Goal: Transaction & Acquisition: Purchase product/service

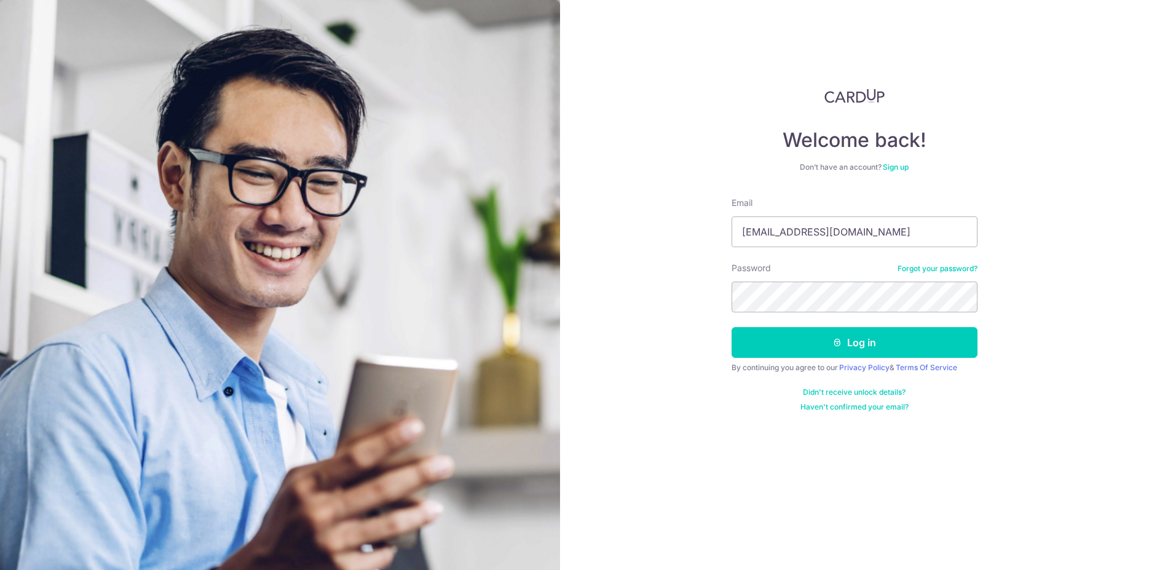
type input "[EMAIL_ADDRESS][DOMAIN_NAME]"
click at [878, 340] on button "Log in" at bounding box center [855, 342] width 246 height 31
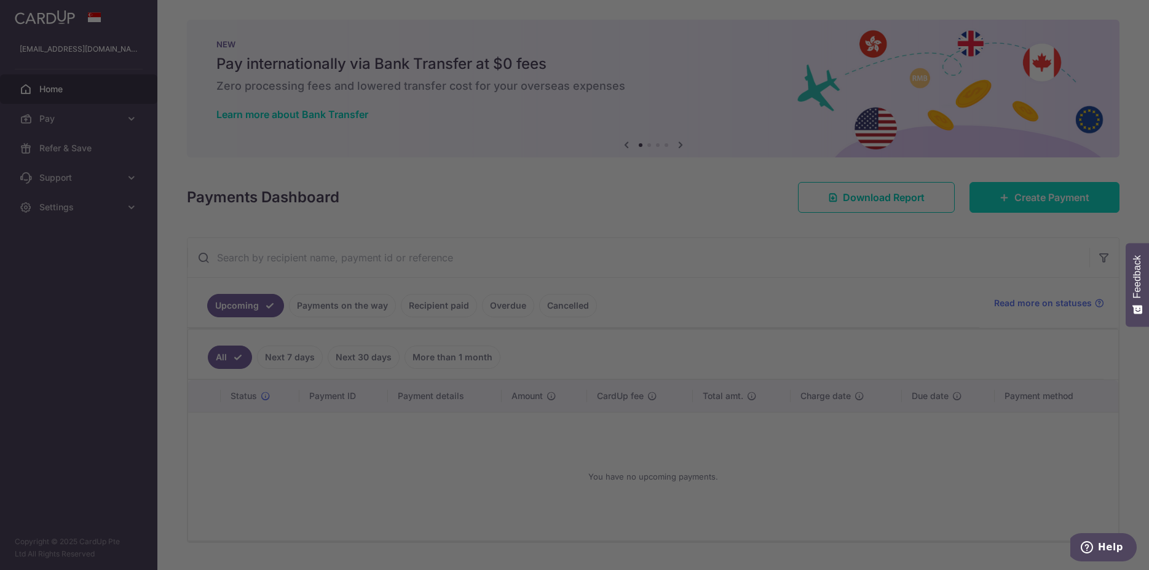
click at [1047, 197] on body "ethanlism@gmail.com Home Pay Payments Recipients Cards Refer & Save Support FAQ…" at bounding box center [574, 285] width 1149 height 570
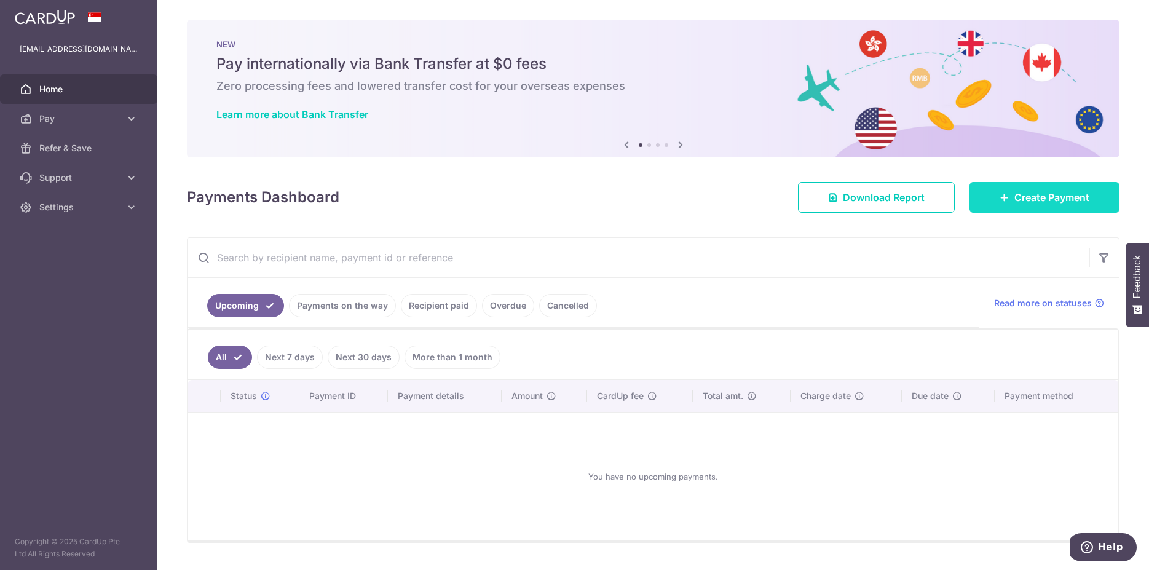
click at [1017, 203] on span "Create Payment" at bounding box center [1052, 197] width 75 height 15
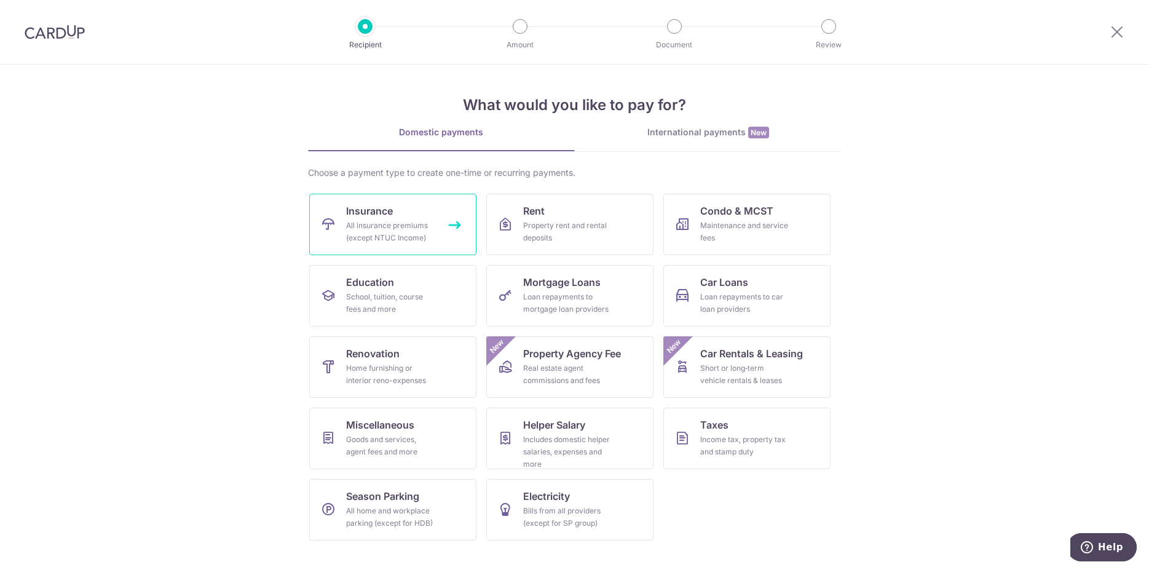
click at [421, 219] on link "Insurance All insurance premiums (except NTUC Income)" at bounding box center [392, 224] width 167 height 61
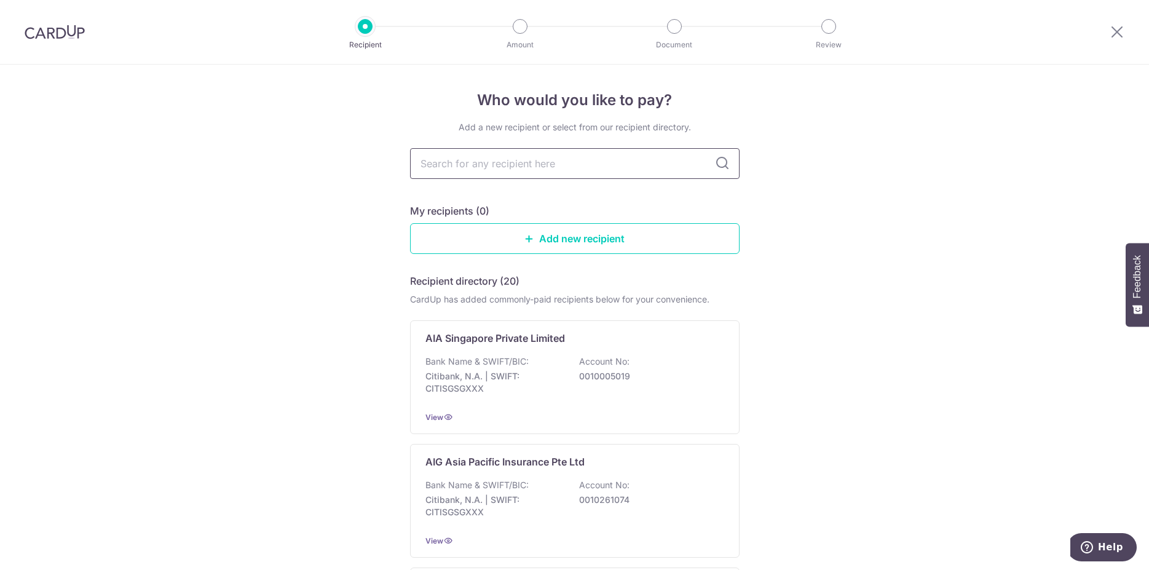
click at [519, 161] on input "text" at bounding box center [575, 163] width 330 height 31
type input "hsbc"
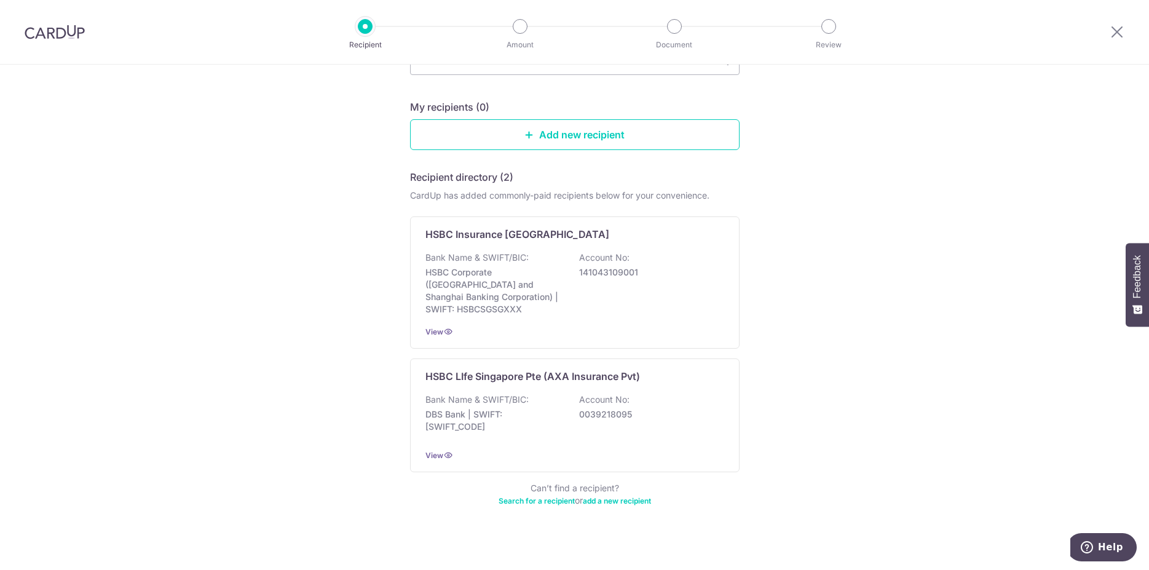
scroll to position [119, 0]
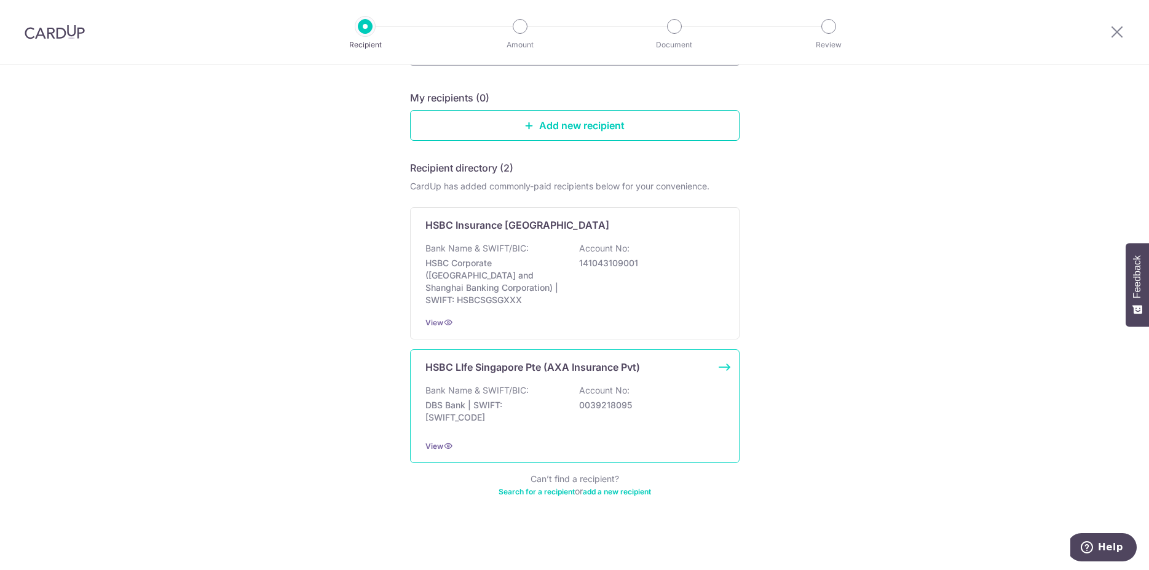
click at [537, 384] on div "Bank Name & SWIFT/BIC: DBS Bank | SWIFT: DBSSSGSGXXX Account No: 0039218095" at bounding box center [575, 407] width 299 height 46
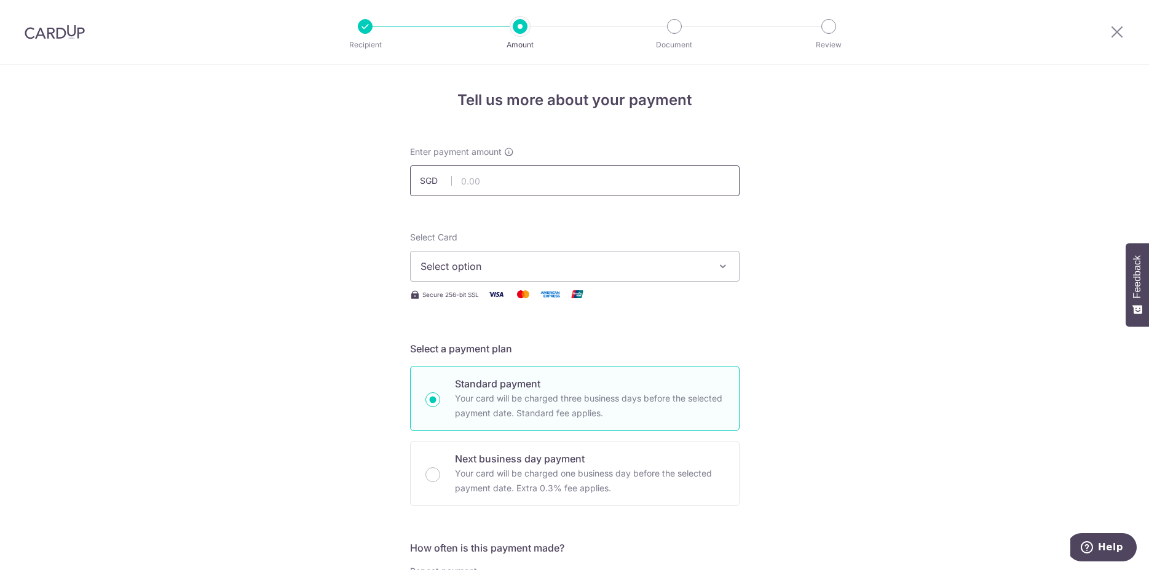
click at [482, 180] on input "text" at bounding box center [575, 180] width 330 height 31
type input "683.40"
click at [575, 261] on span "Select option" at bounding box center [564, 266] width 287 height 15
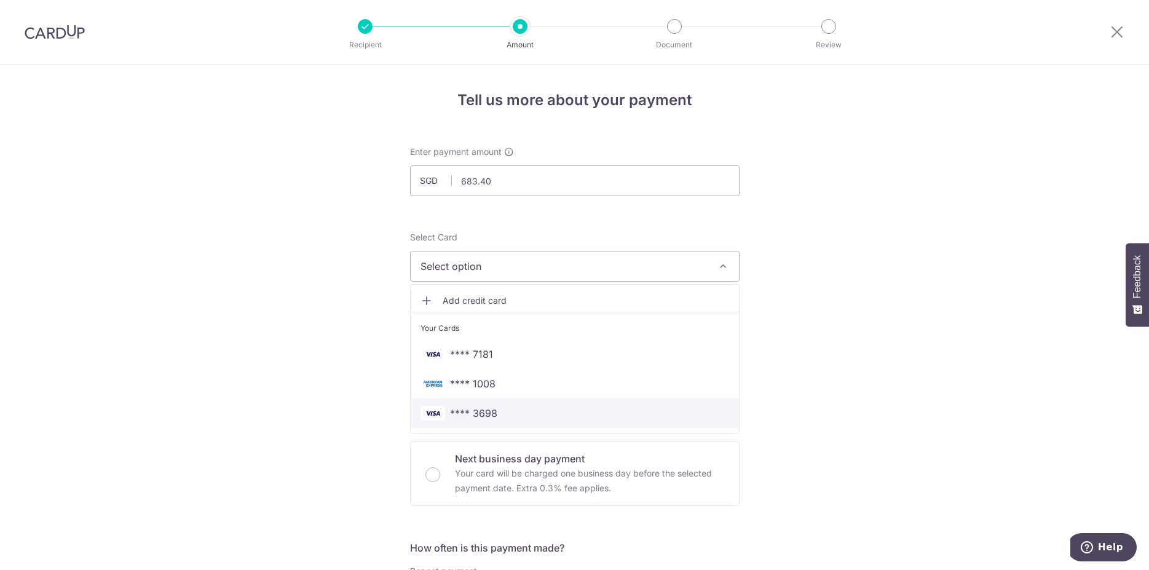
click at [464, 405] on link "**** 3698" at bounding box center [575, 414] width 328 height 30
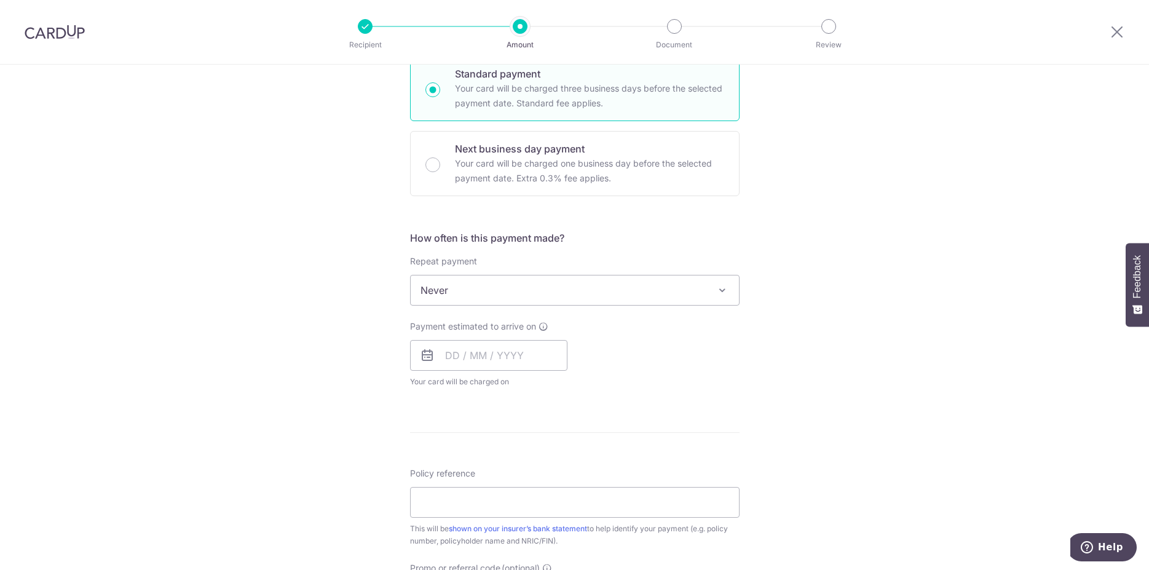
scroll to position [314, 0]
click at [455, 357] on input "text" at bounding box center [488, 351] width 157 height 31
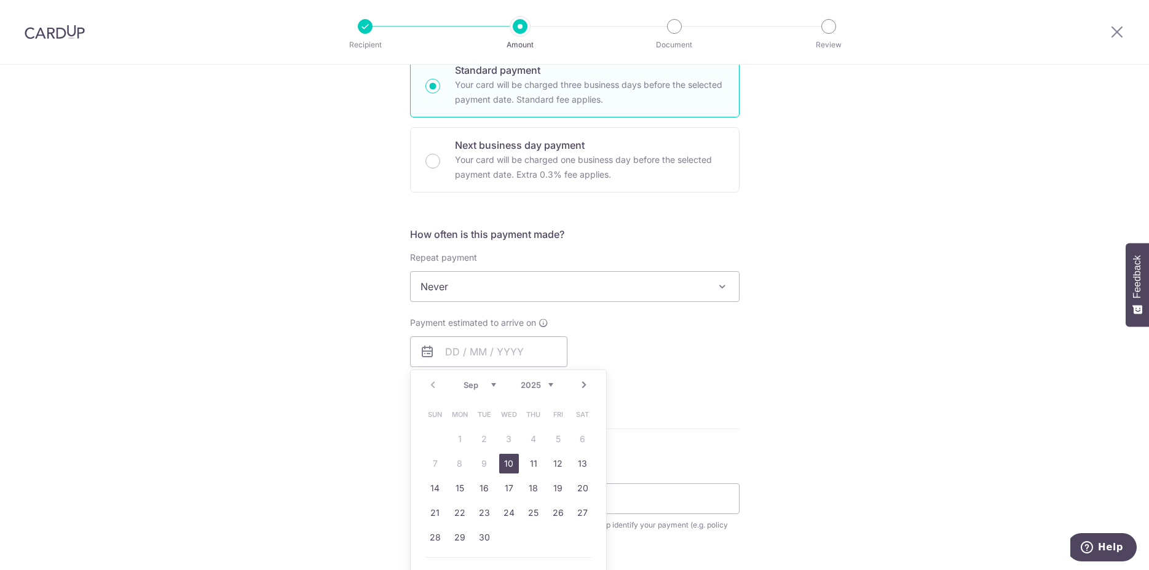
click at [507, 460] on link "10" at bounding box center [509, 464] width 20 height 20
type input "10/09/2025"
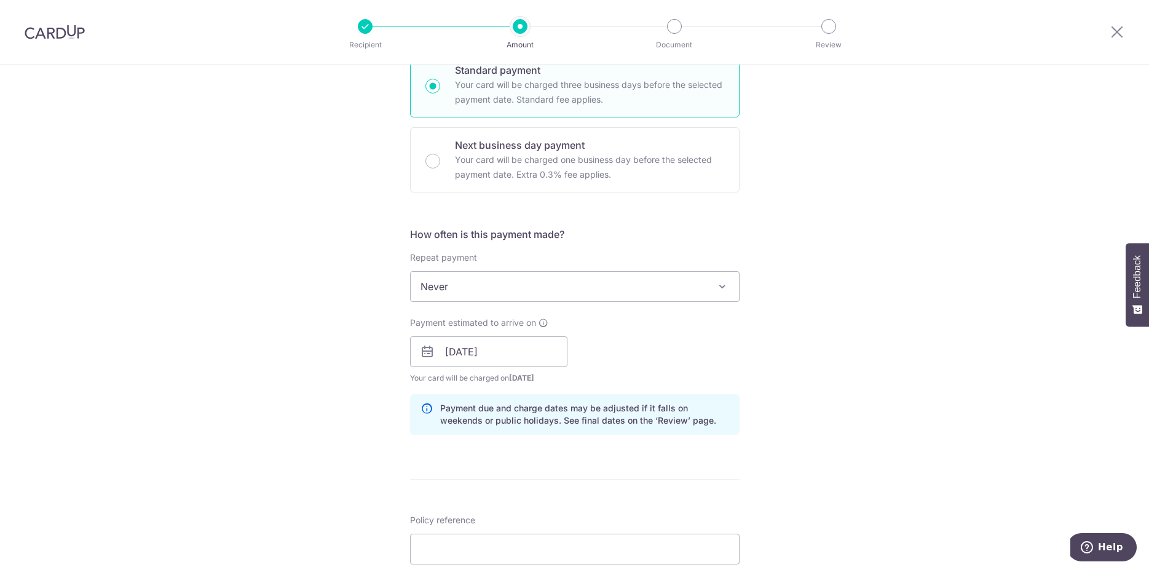
click at [891, 269] on div "Tell us more about your payment Enter payment amount SGD 683.40 683.40 Select C…" at bounding box center [574, 332] width 1149 height 1163
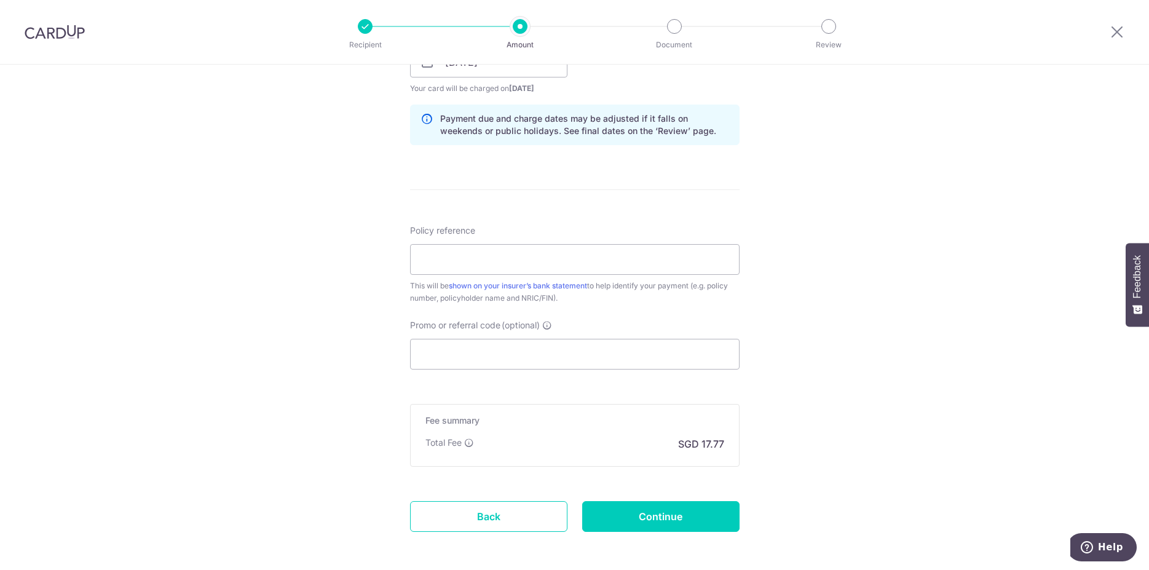
scroll to position [627, 0]
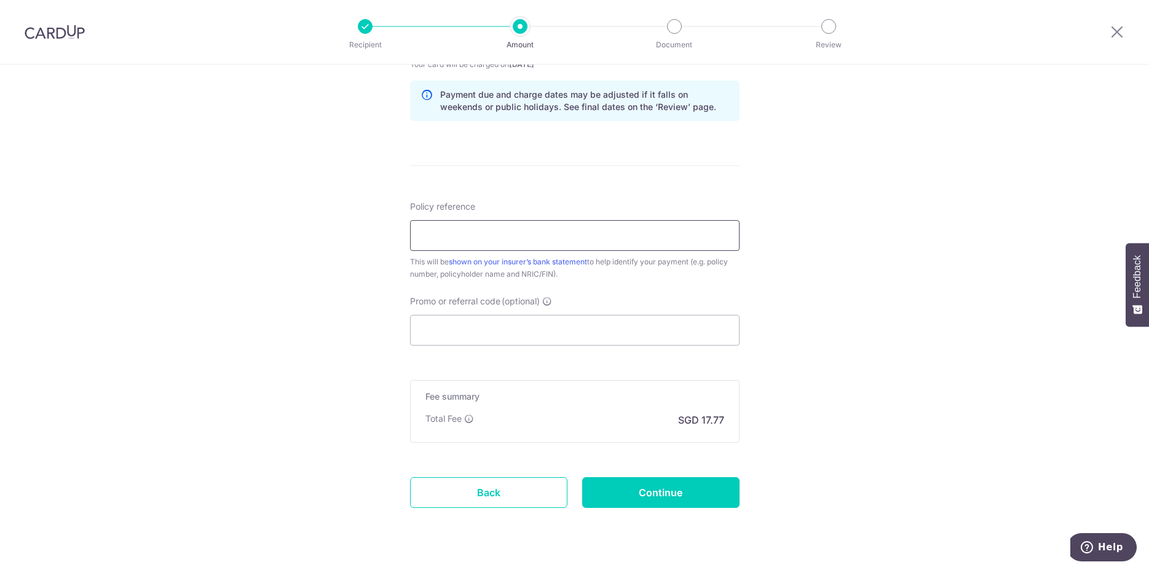
click at [532, 239] on input "Policy reference" at bounding box center [575, 235] width 330 height 31
click at [525, 239] on input "Policy reference" at bounding box center [575, 235] width 330 height 31
paste input "00204332"
type input "00204332"
click at [506, 327] on input "Promo or referral code (optional)" at bounding box center [575, 330] width 330 height 31
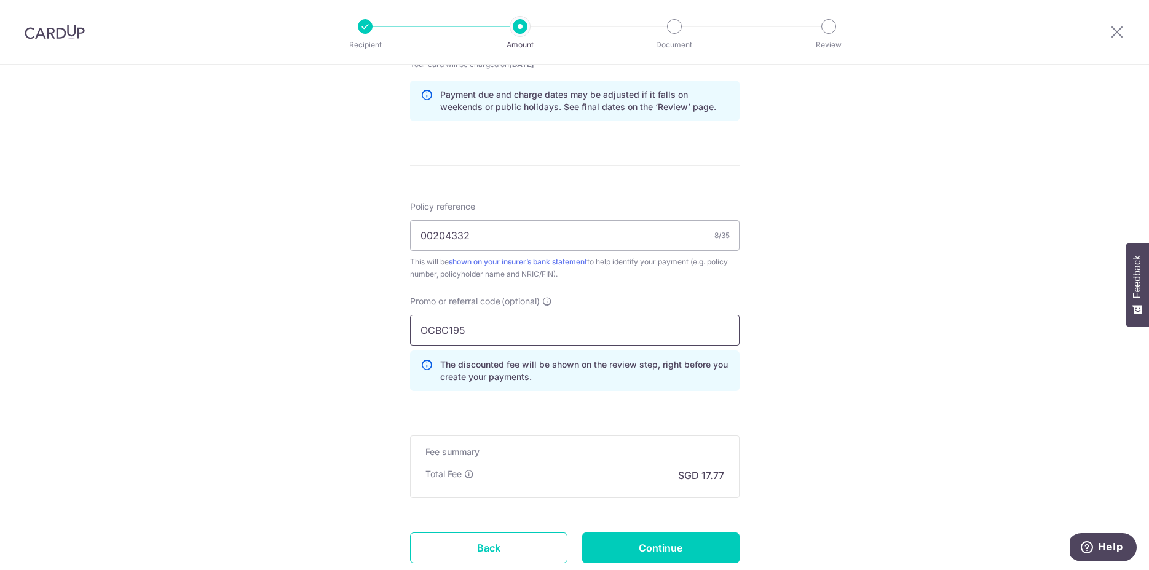
type input "OCBC195"
click at [897, 352] on div "Tell us more about your payment Enter payment amount SGD 683.40 683.40 Select C…" at bounding box center [574, 46] width 1149 height 1218
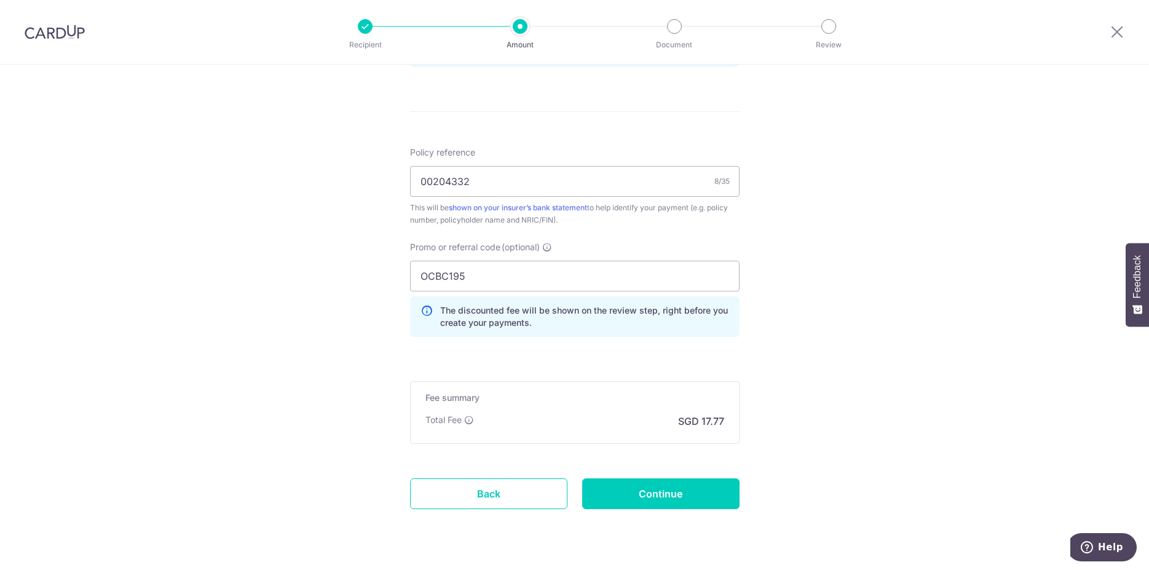
scroll to position [713, 0]
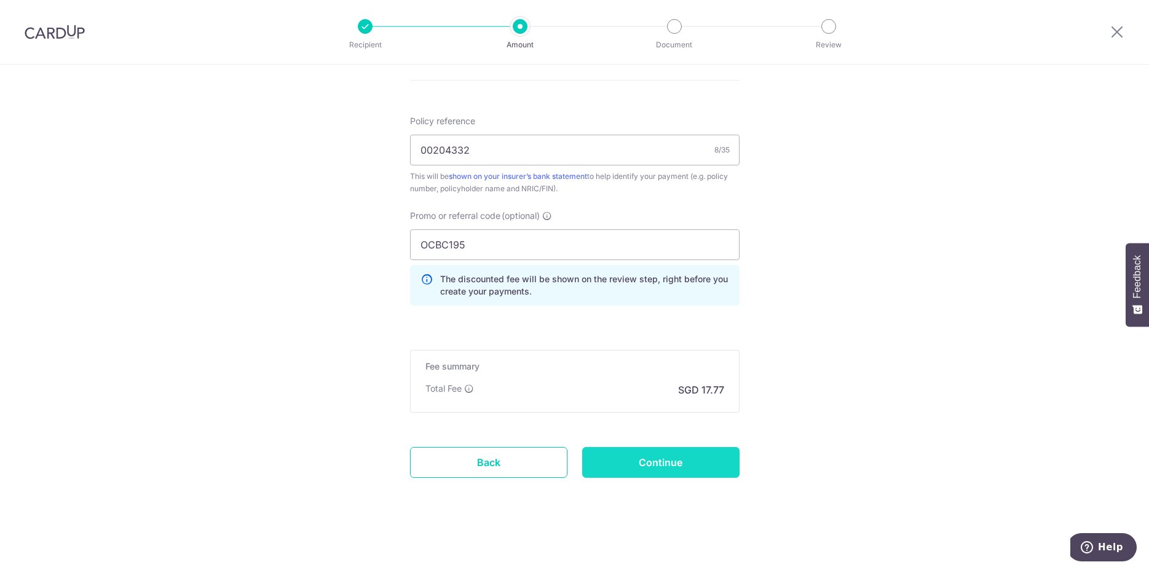
click at [691, 462] on input "Continue" at bounding box center [660, 462] width 157 height 31
type input "Create Schedule"
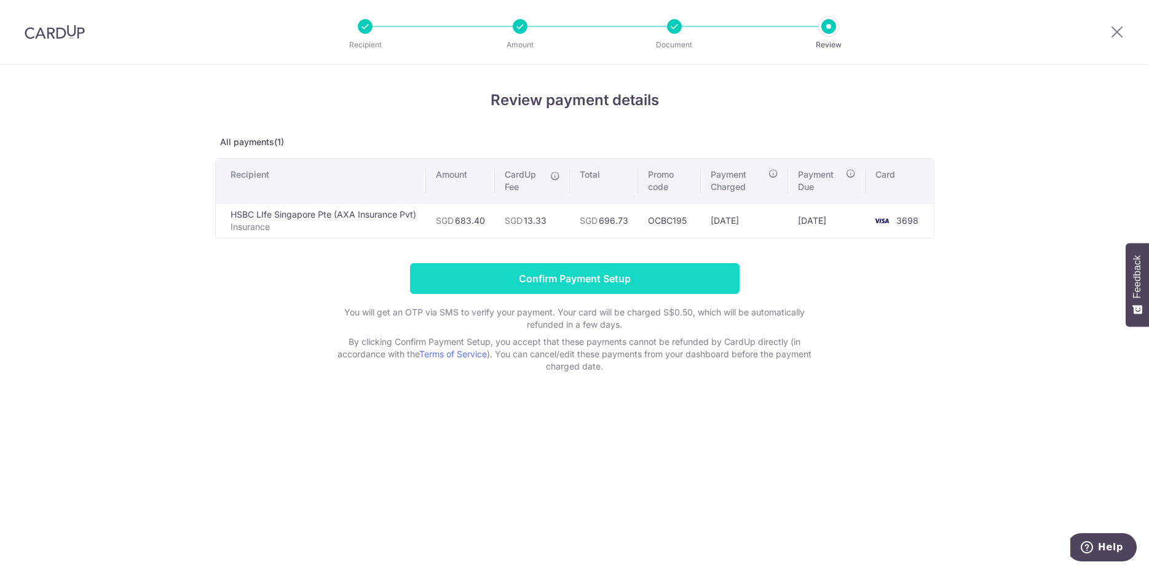
click at [571, 276] on input "Confirm Payment Setup" at bounding box center [575, 278] width 330 height 31
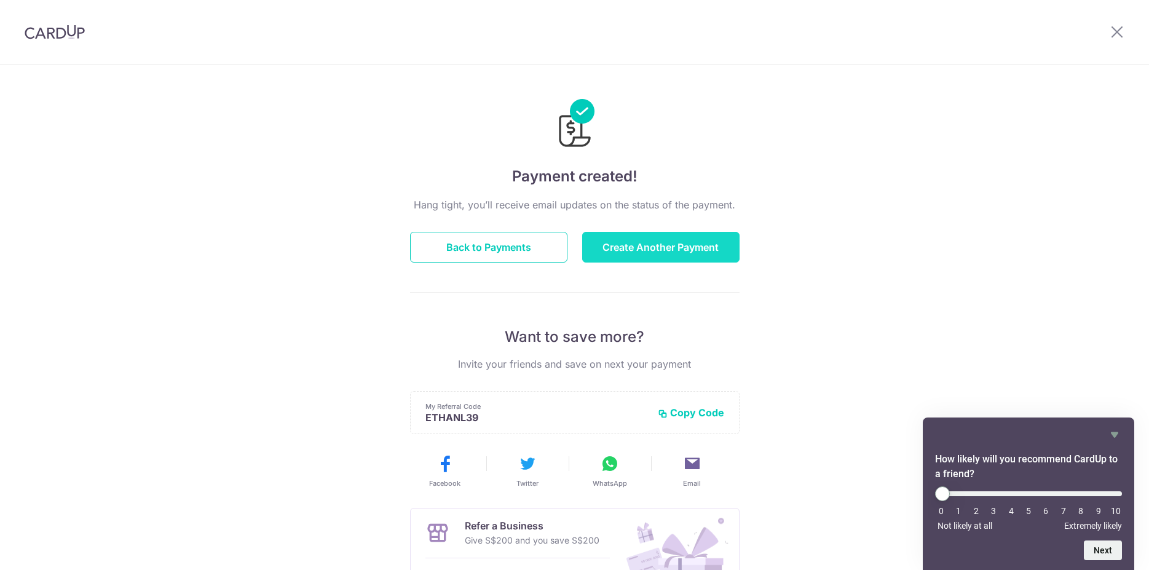
click at [635, 252] on button "Create Another Payment" at bounding box center [660, 247] width 157 height 31
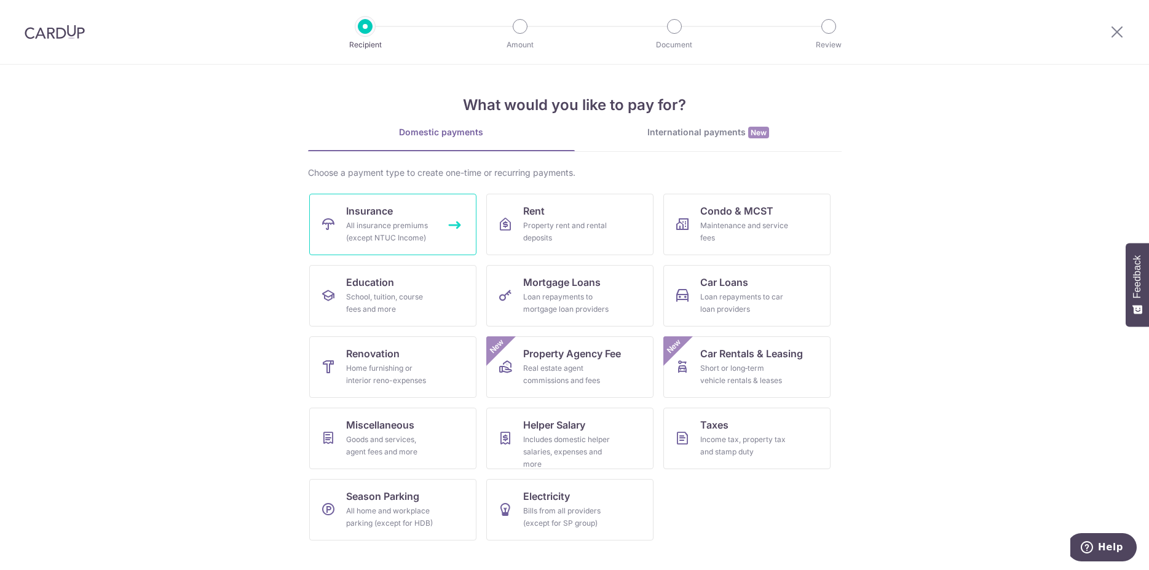
click at [368, 229] on div "All insurance premiums (except NTUC Income)" at bounding box center [390, 232] width 89 height 25
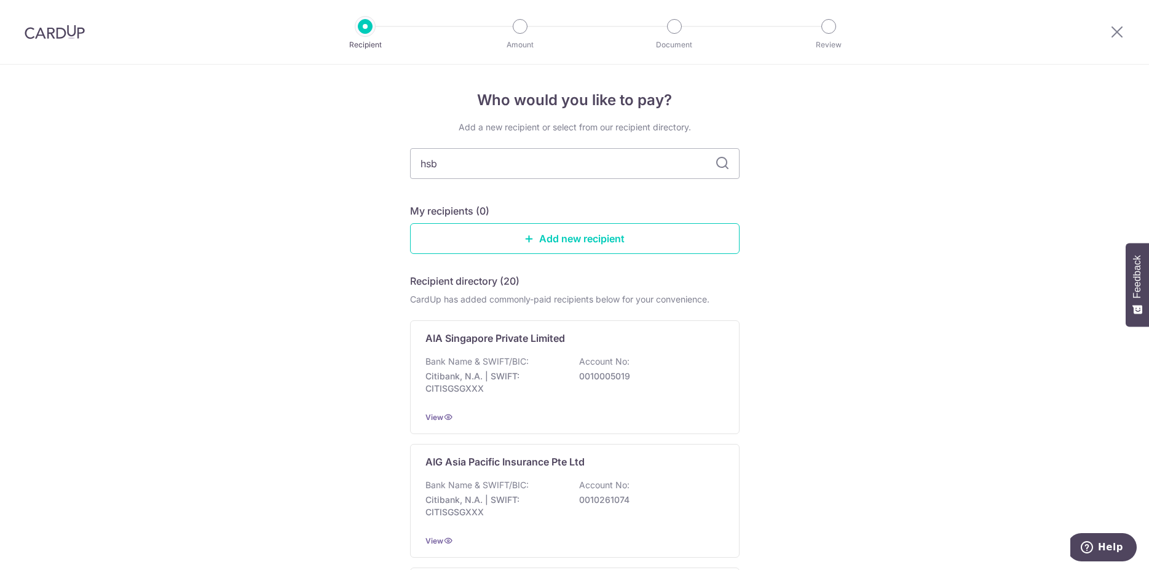
type input "hsbc"
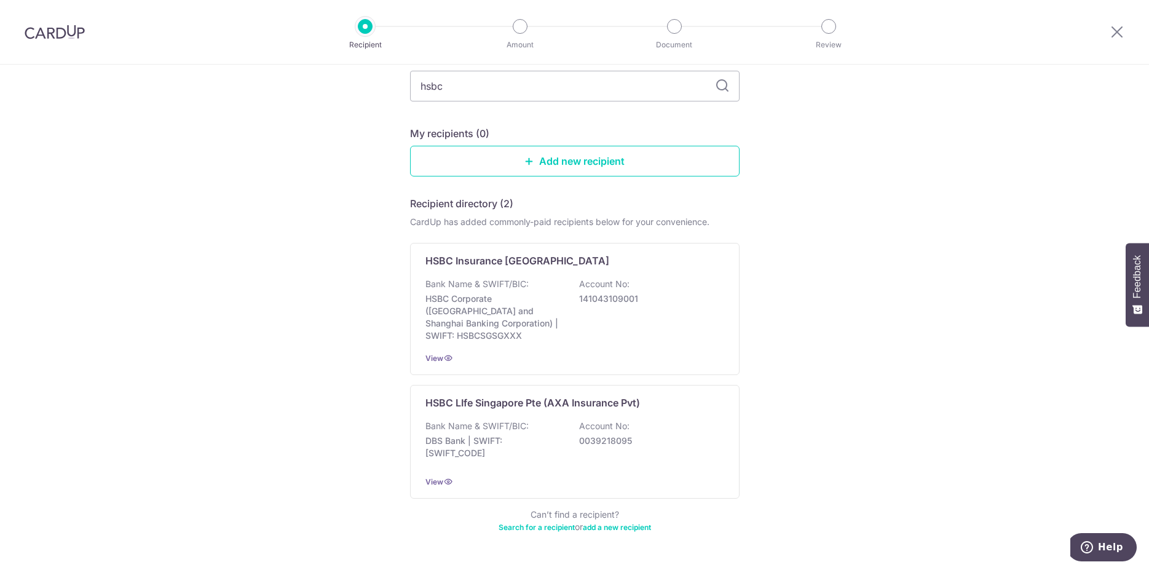
scroll to position [119, 0]
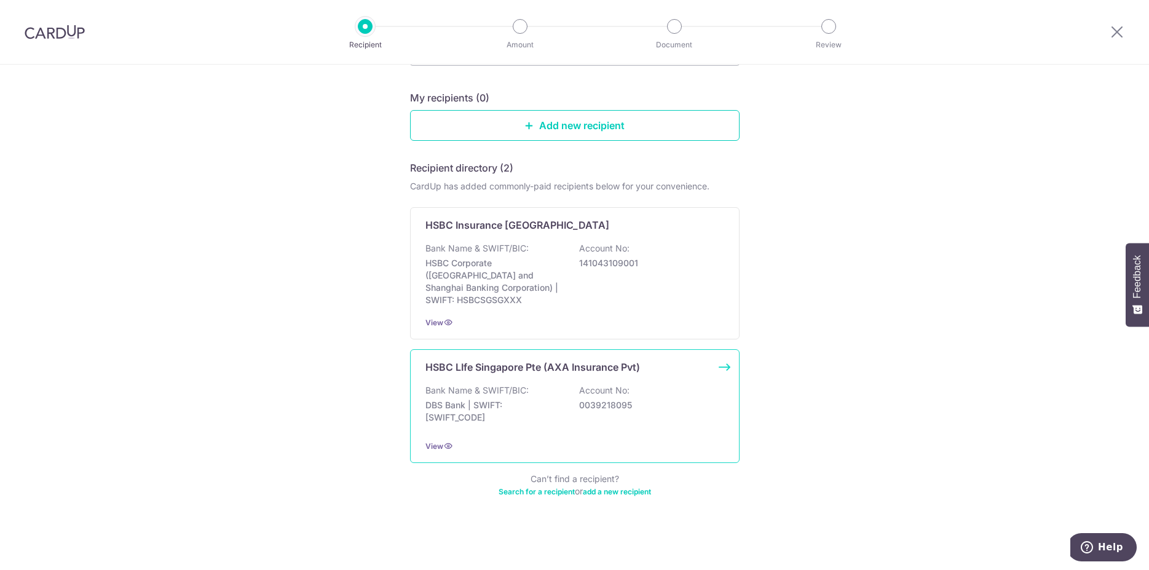
click at [671, 370] on div "HSBC LIfe Singapore Pte (AXA Insurance Pvt) Bank Name & SWIFT/BIC: DBS Bank | S…" at bounding box center [575, 406] width 330 height 114
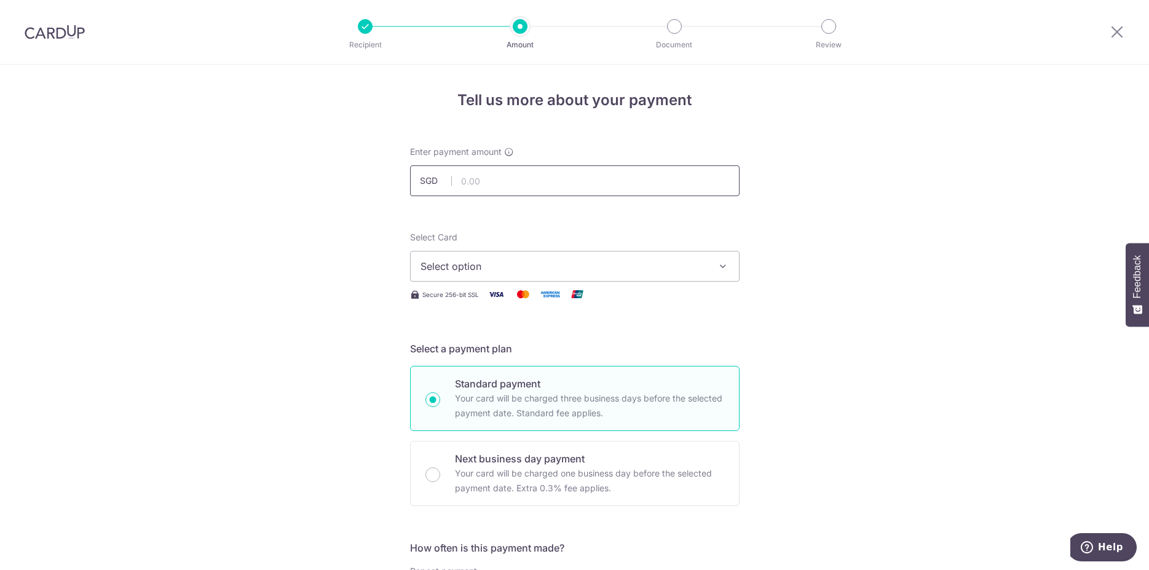
click at [498, 181] on input "text" at bounding box center [575, 180] width 330 height 31
type input "2,952.56"
click at [533, 262] on span "Select option" at bounding box center [564, 266] width 287 height 15
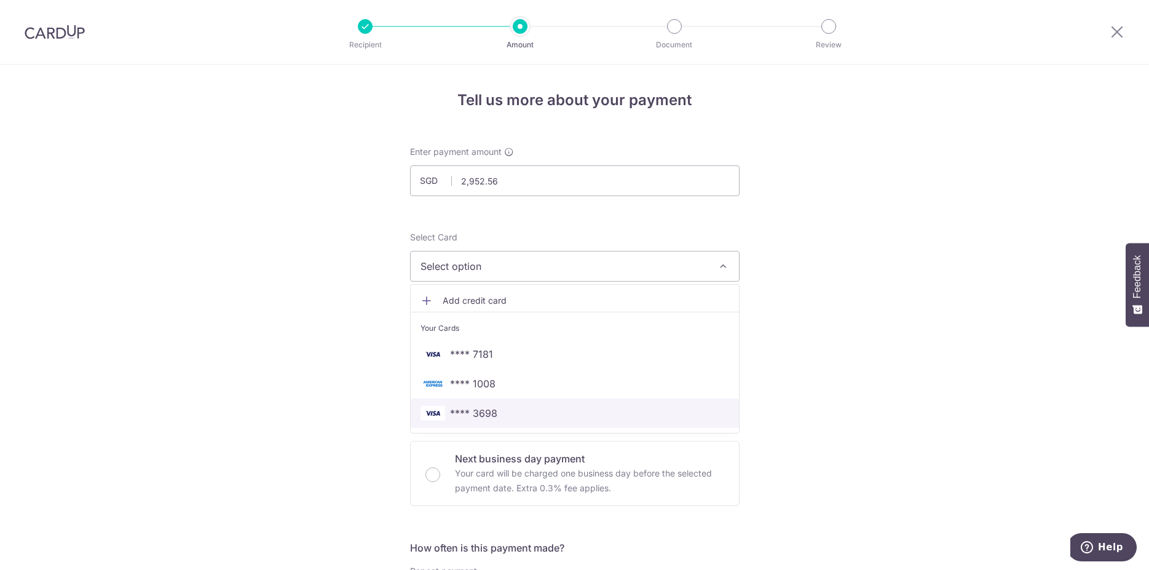
click at [463, 415] on span "**** 3698" at bounding box center [473, 413] width 47 height 15
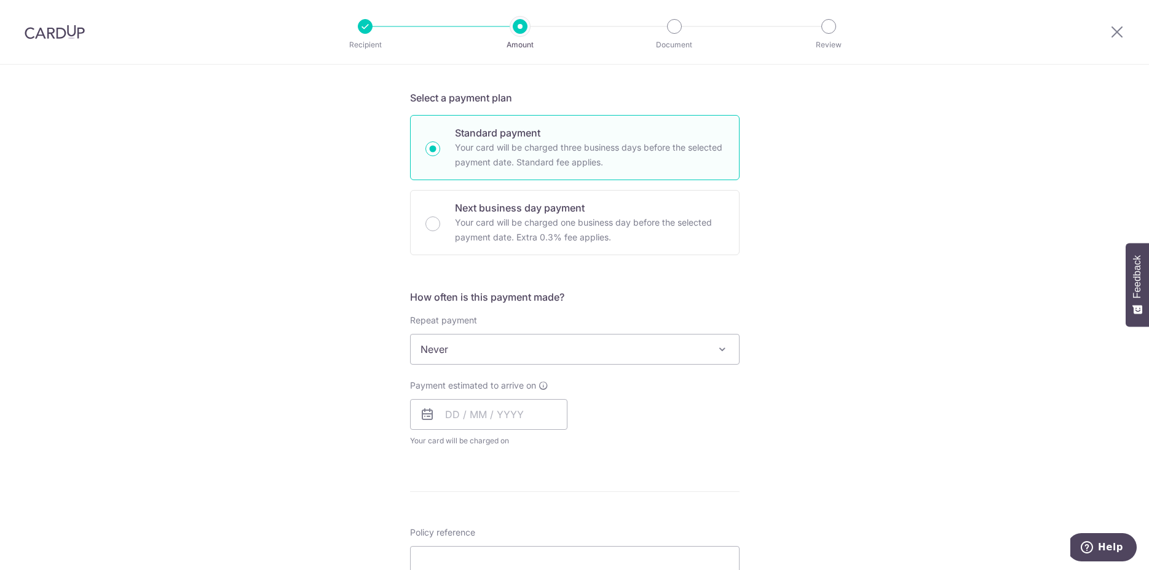
scroll to position [376, 0]
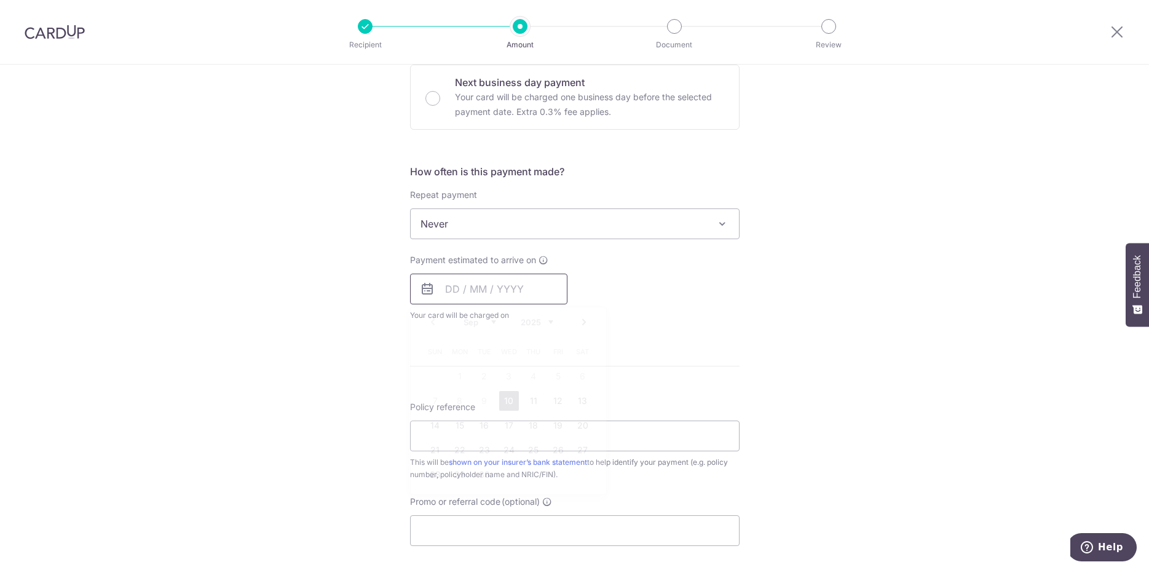
click at [459, 290] on input "text" at bounding box center [488, 289] width 157 height 31
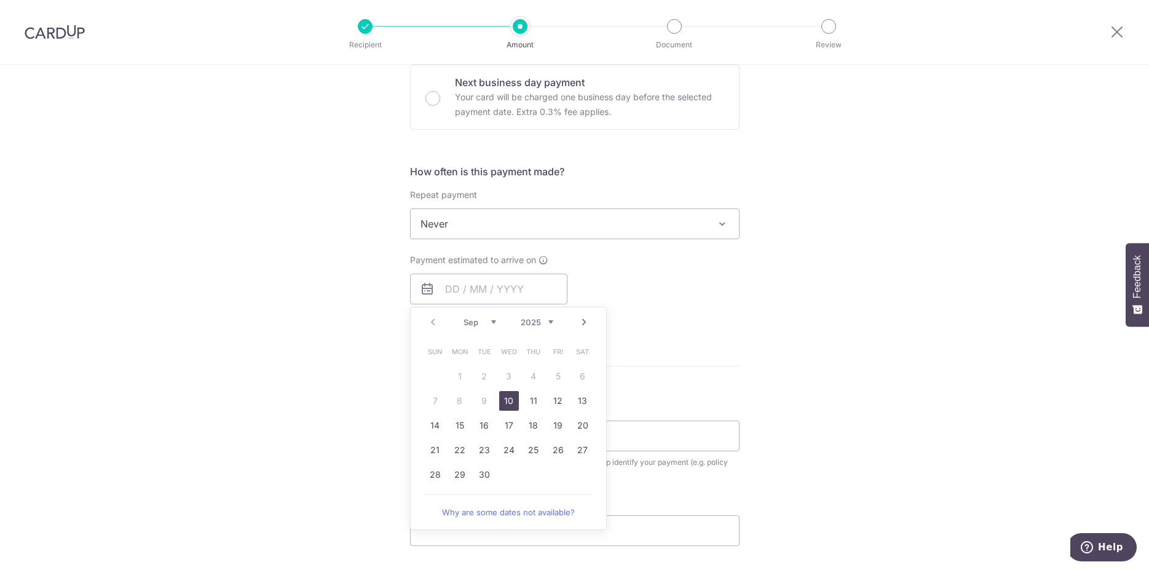
click at [507, 406] on link "10" at bounding box center [509, 401] width 20 height 20
type input "10/09/2025"
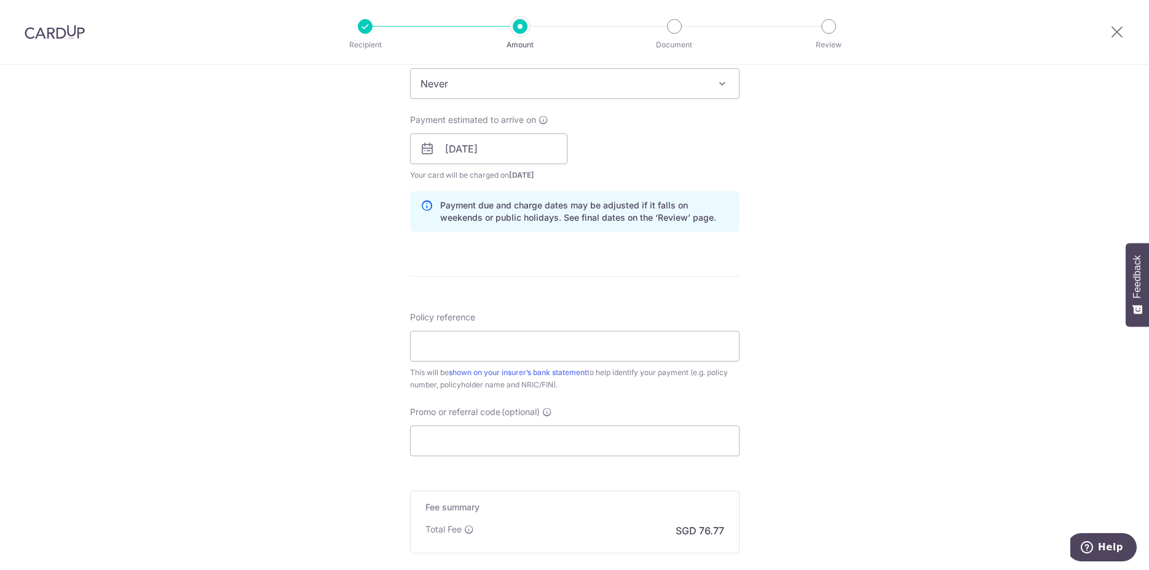
scroll to position [565, 0]
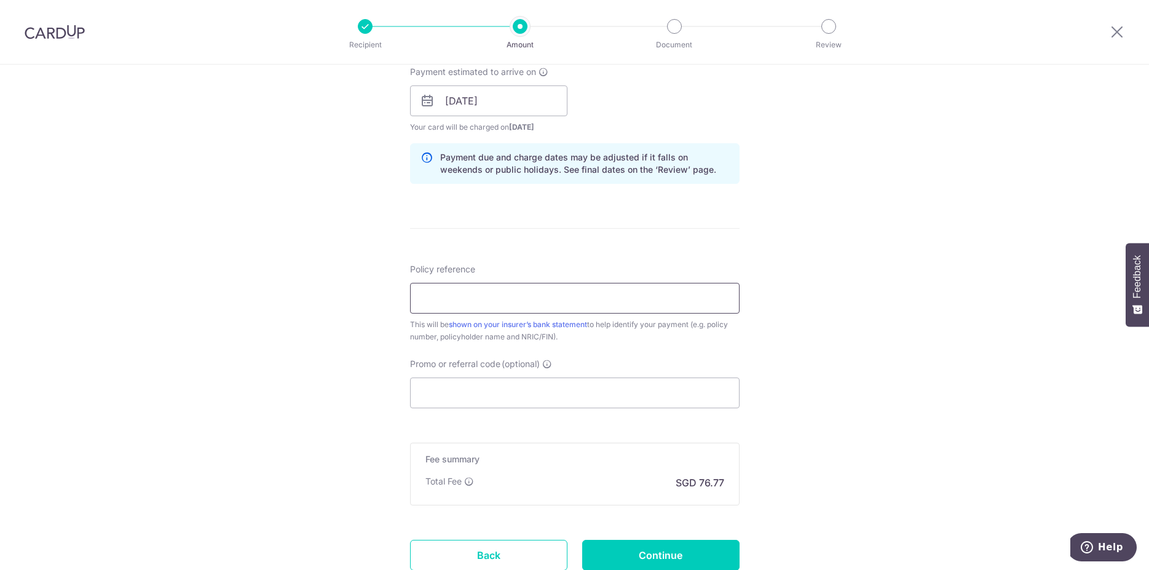
click at [475, 293] on input "Policy reference" at bounding box center [575, 298] width 330 height 31
click at [502, 293] on input "Policy reference" at bounding box center [575, 298] width 330 height 31
paste input "00204332E"
type input "00204332E"
click at [926, 353] on div "Tell us more about your payment Enter payment amount SGD 2,952.56 2952.56 Selec…" at bounding box center [574, 81] width 1149 height 1163
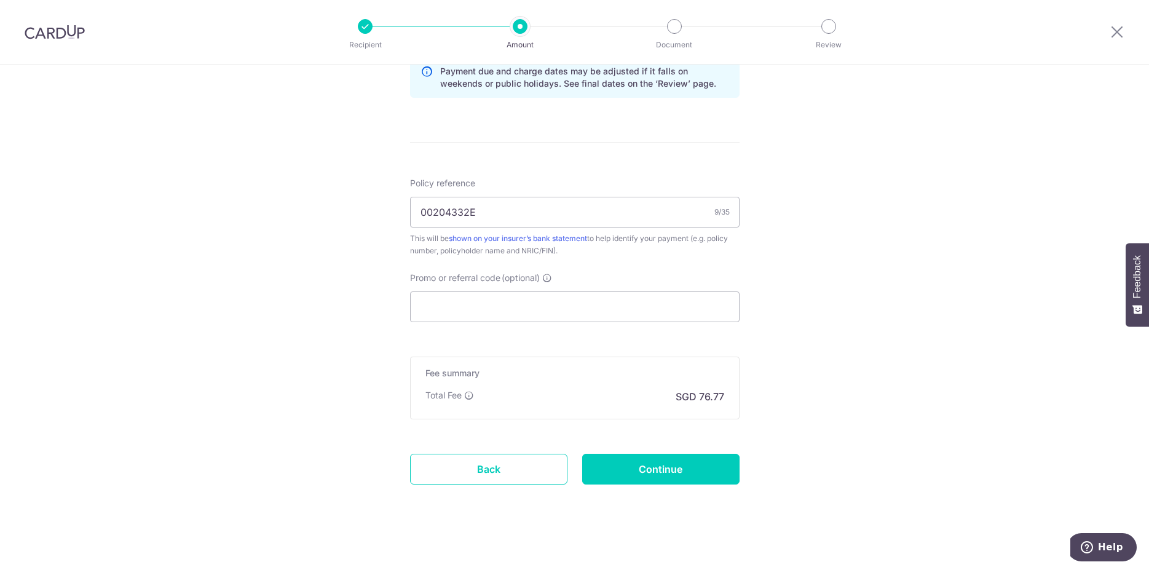
scroll to position [657, 0]
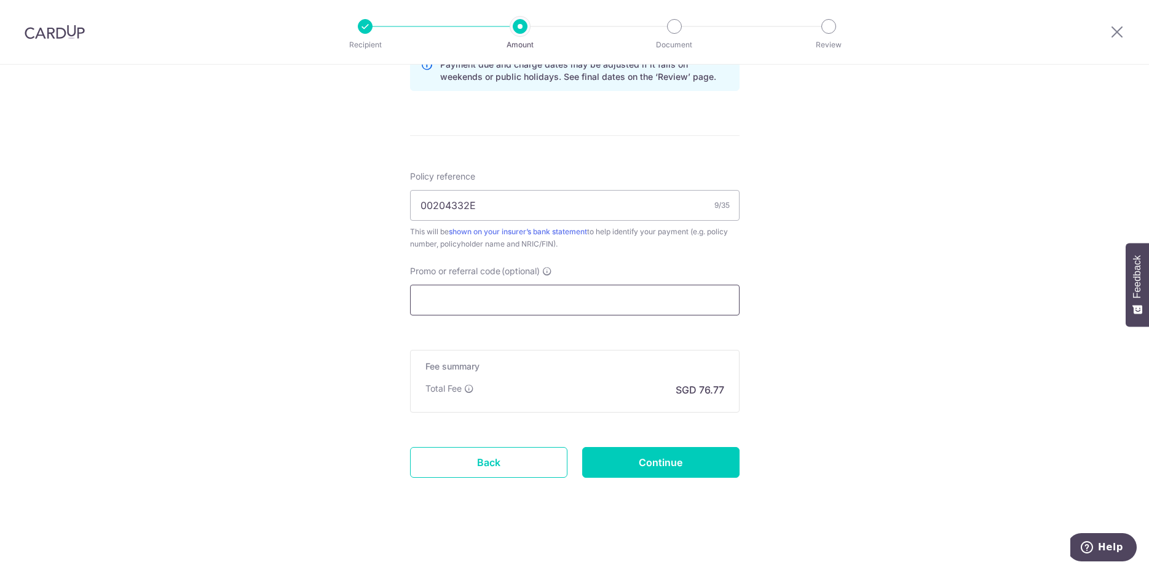
click at [490, 311] on input "Promo or referral code (optional)" at bounding box center [575, 300] width 330 height 31
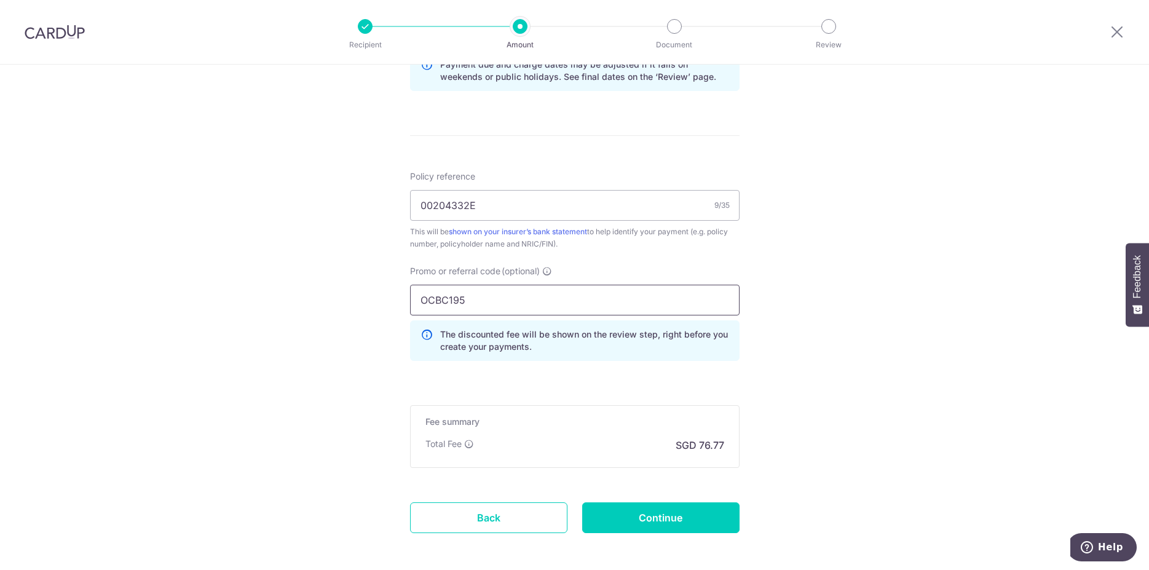
type input "OCBC195"
click at [920, 330] on div "Tell us more about your payment Enter payment amount SGD 2,952.56 2952.56 Selec…" at bounding box center [574, 16] width 1149 height 1218
click at [681, 522] on input "Continue" at bounding box center [660, 517] width 157 height 31
type input "Create Schedule"
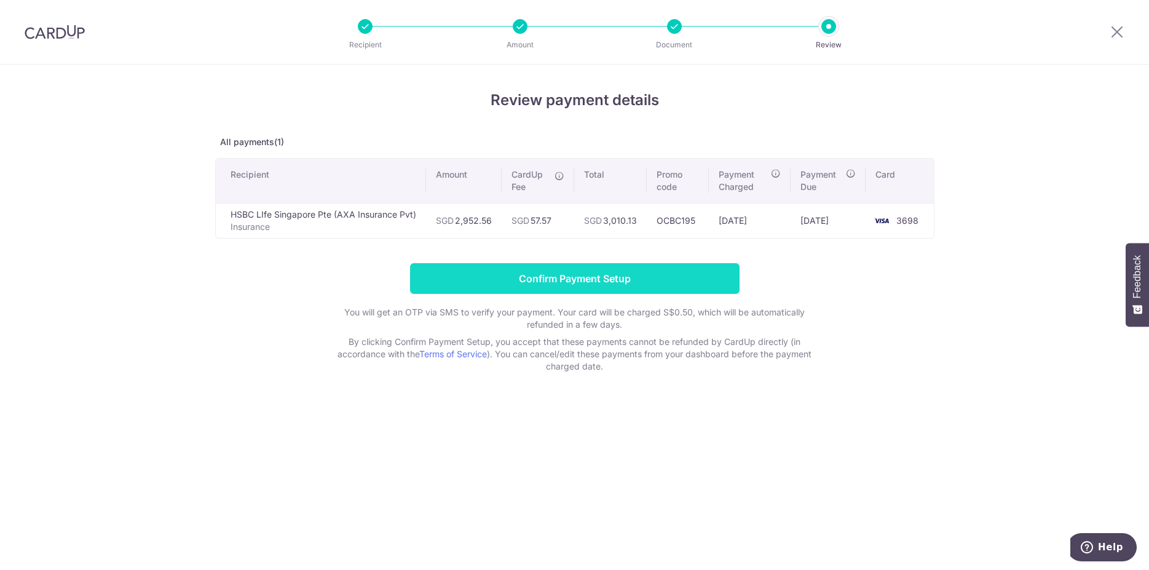
click at [568, 282] on input "Confirm Payment Setup" at bounding box center [575, 278] width 330 height 31
